Goal: Task Accomplishment & Management: Use online tool/utility

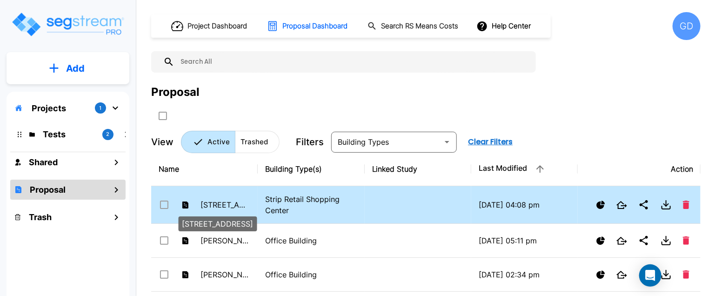
click at [242, 201] on p "[STREET_ADDRESS]" at bounding box center [226, 204] width 50 height 11
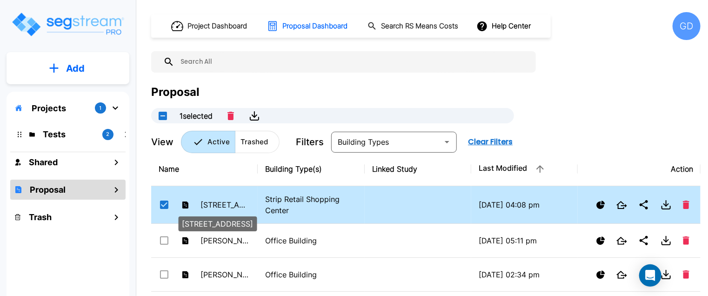
click at [242, 201] on p "[STREET_ADDRESS]" at bounding box center [226, 204] width 50 height 11
checkbox input "false"
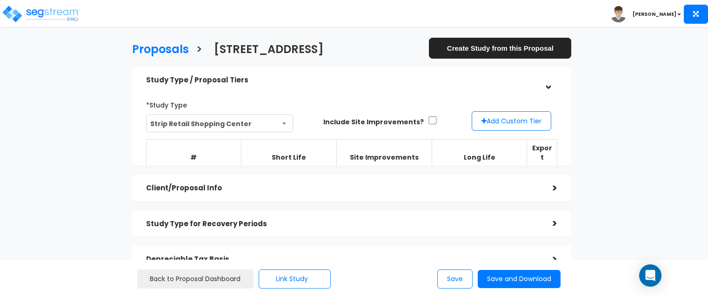
click at [409, 74] on div "Study Type / Proposal Tiers" at bounding box center [342, 80] width 393 height 17
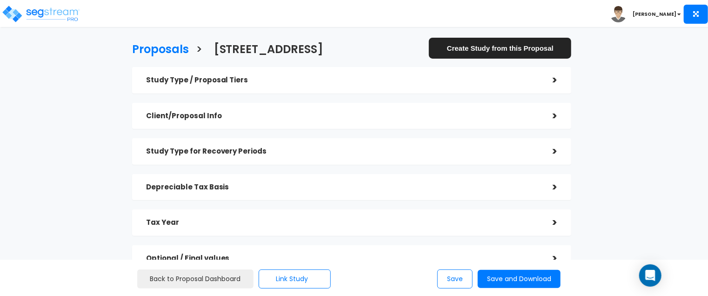
click at [378, 156] on div "Study Type for Recovery Periods" at bounding box center [342, 151] width 393 height 17
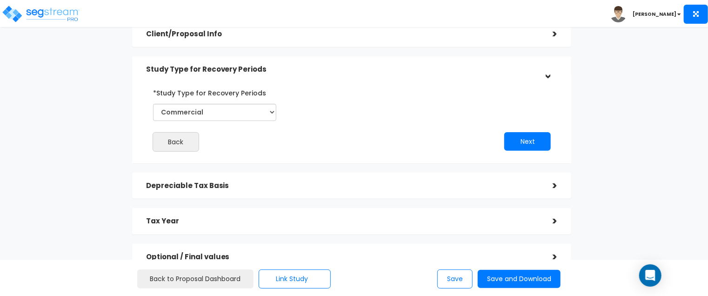
scroll to position [93, 0]
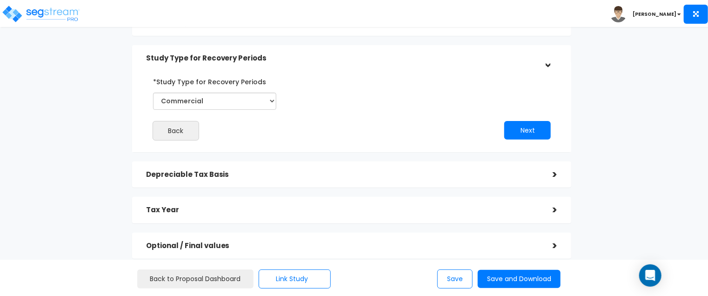
click at [361, 176] on h5 "Depreciable Tax Basis" at bounding box center [342, 175] width 393 height 8
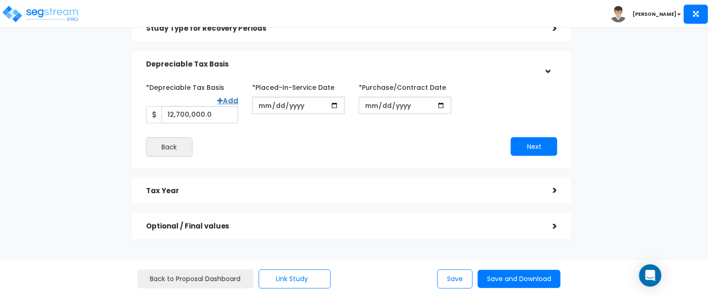
scroll to position [143, 0]
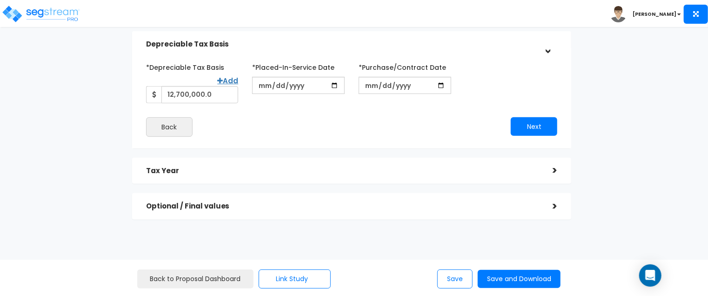
click at [362, 165] on div "Tax Year" at bounding box center [342, 170] width 393 height 17
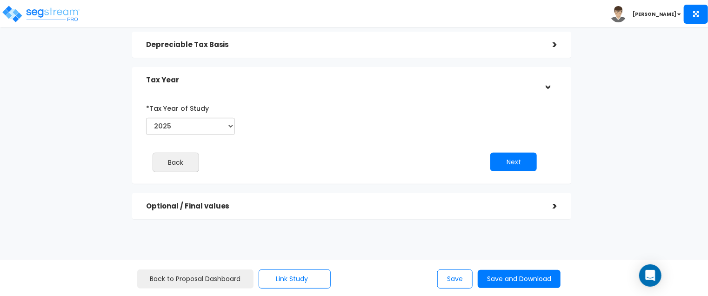
scroll to position [142, 0]
click at [356, 207] on h5 "Optional / Final values" at bounding box center [342, 207] width 393 height 8
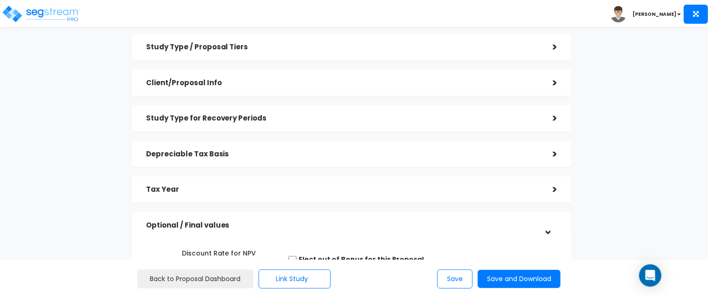
scroll to position [0, 0]
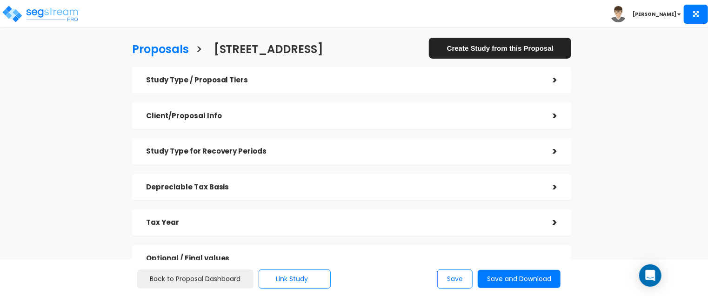
click at [510, 78] on h5 "Study Type / Proposal Tiers" at bounding box center [342, 80] width 393 height 8
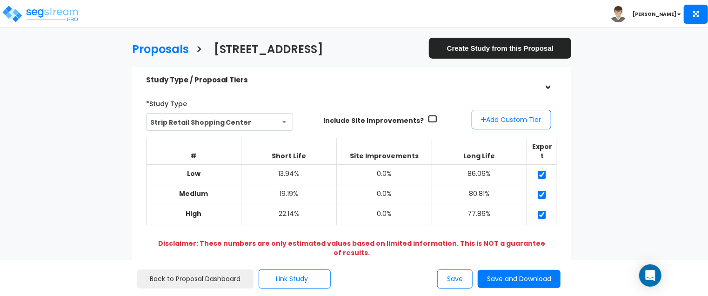
click at [428, 119] on input "checkbox" at bounding box center [432, 119] width 9 height 8
checkbox input "true"
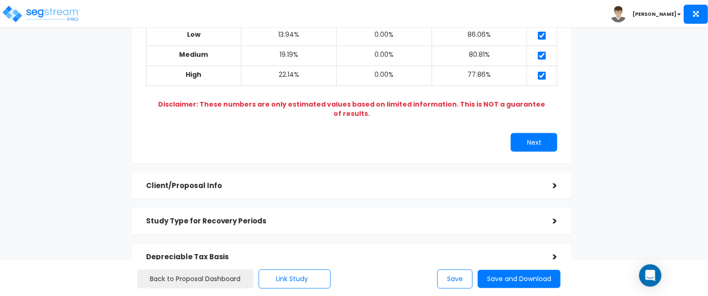
scroll to position [140, 0]
click at [532, 133] on button "Next" at bounding box center [534, 142] width 47 height 19
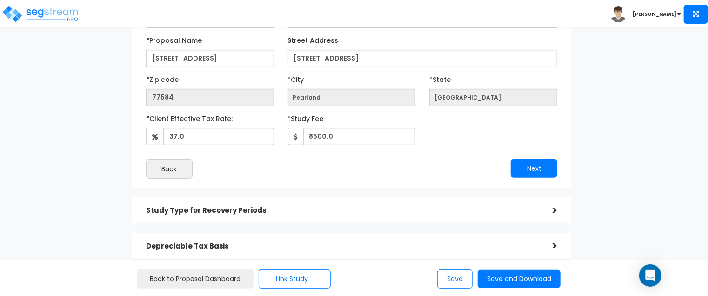
scroll to position [115, 0]
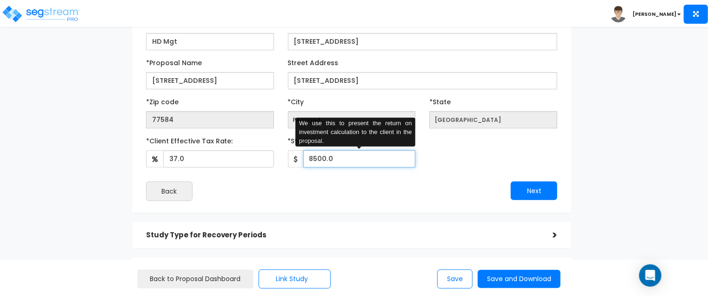
click at [338, 160] on input "8500.0" at bounding box center [359, 158] width 113 height 17
type input "8"
type input "12,500"
click at [441, 161] on div "*Client Effective Tax Rate: 37.0 *Study Fee 12,500" at bounding box center [352, 150] width 426 height 34
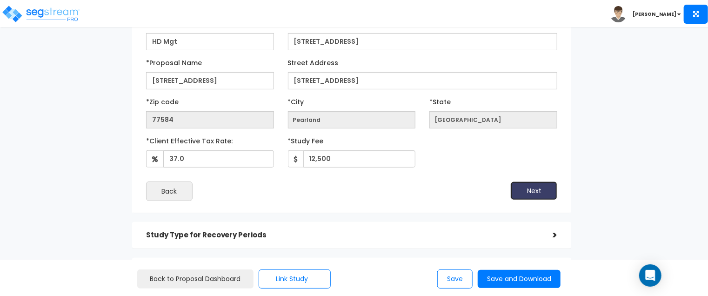
click at [538, 189] on button "Next" at bounding box center [534, 190] width 47 height 19
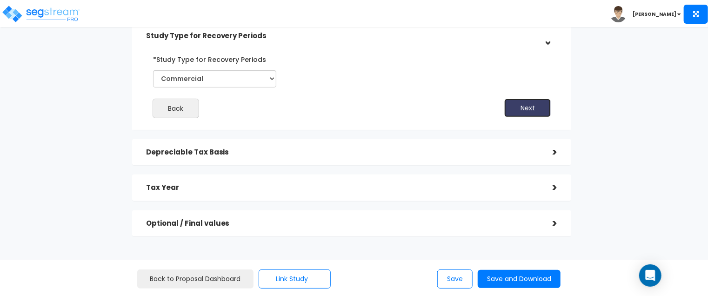
click at [533, 114] on button "Next" at bounding box center [527, 108] width 47 height 19
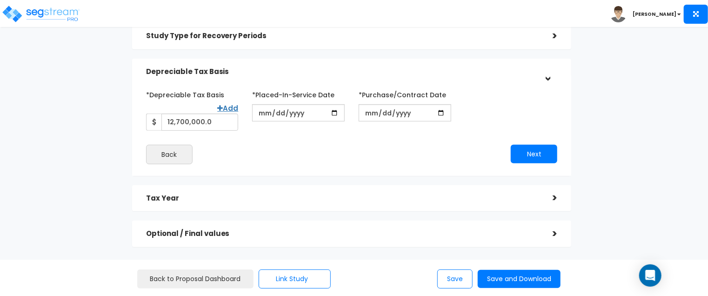
click at [509, 195] on h5 "Tax Year" at bounding box center [342, 199] width 393 height 8
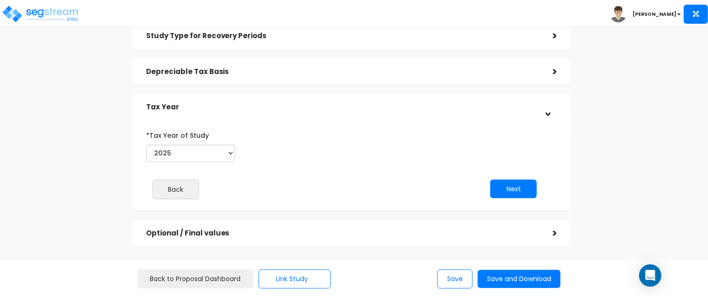
click at [427, 230] on h5 "Optional / Final values" at bounding box center [342, 233] width 393 height 8
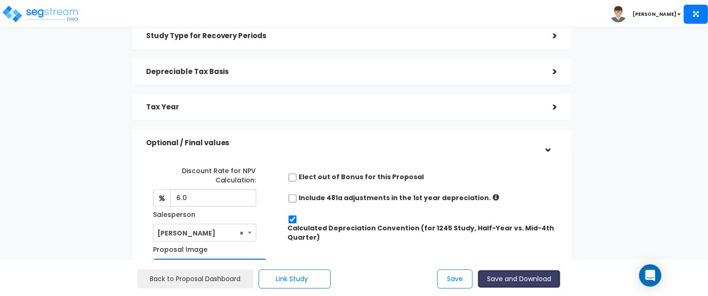
click at [504, 275] on button "Save and Download" at bounding box center [519, 279] width 83 height 18
